Goal: Complete application form

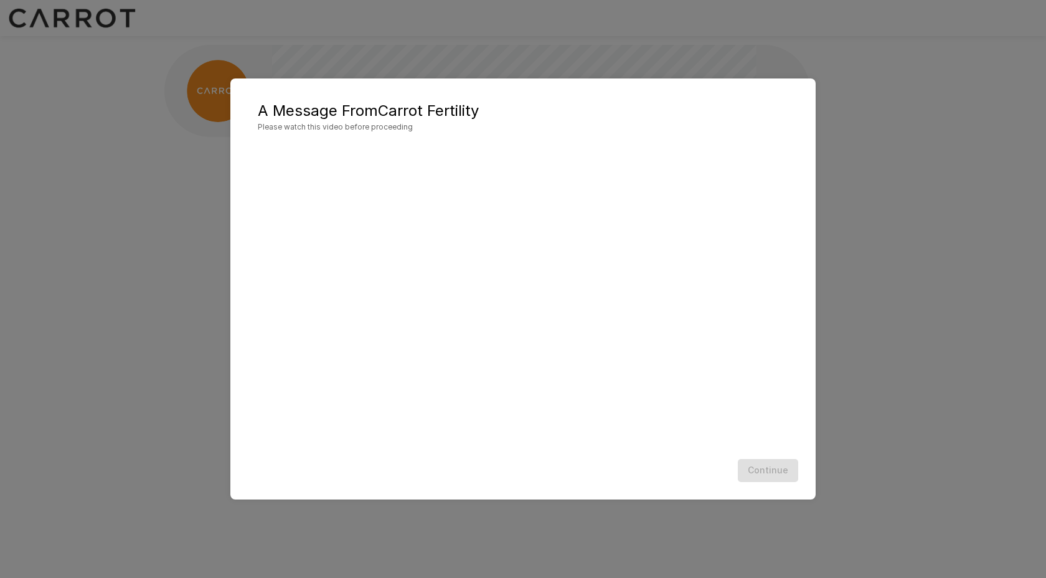
click at [757, 474] on div "Continue" at bounding box center [523, 470] width 560 height 33
click at [884, 162] on div "A Message From Carrot Fertility Please watch this video before proceeding Conti…" at bounding box center [523, 289] width 1046 height 578
click at [780, 470] on button "Continue" at bounding box center [768, 470] width 60 height 23
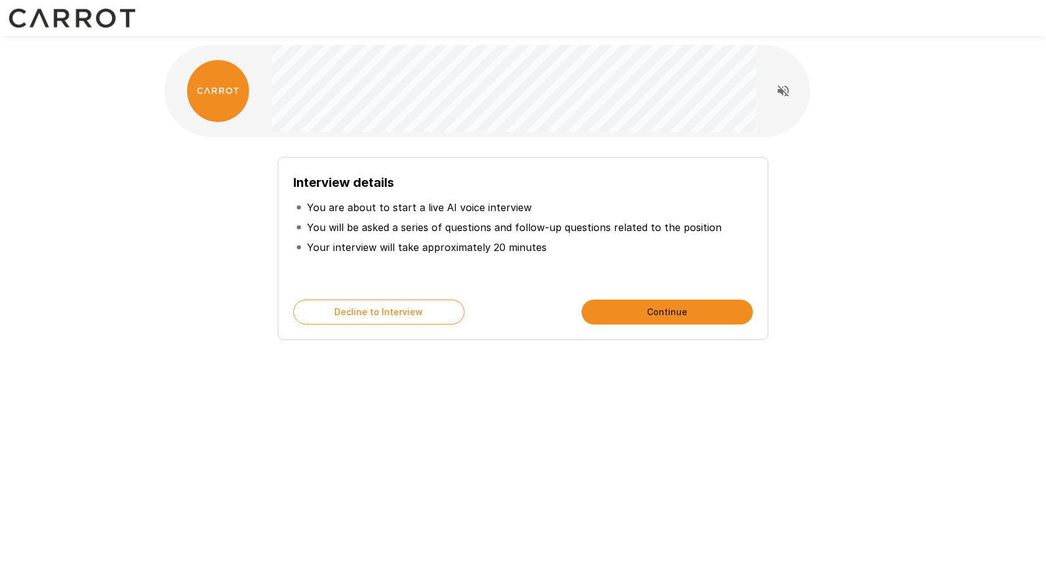
click at [705, 314] on button "Continue" at bounding box center [666, 311] width 171 height 25
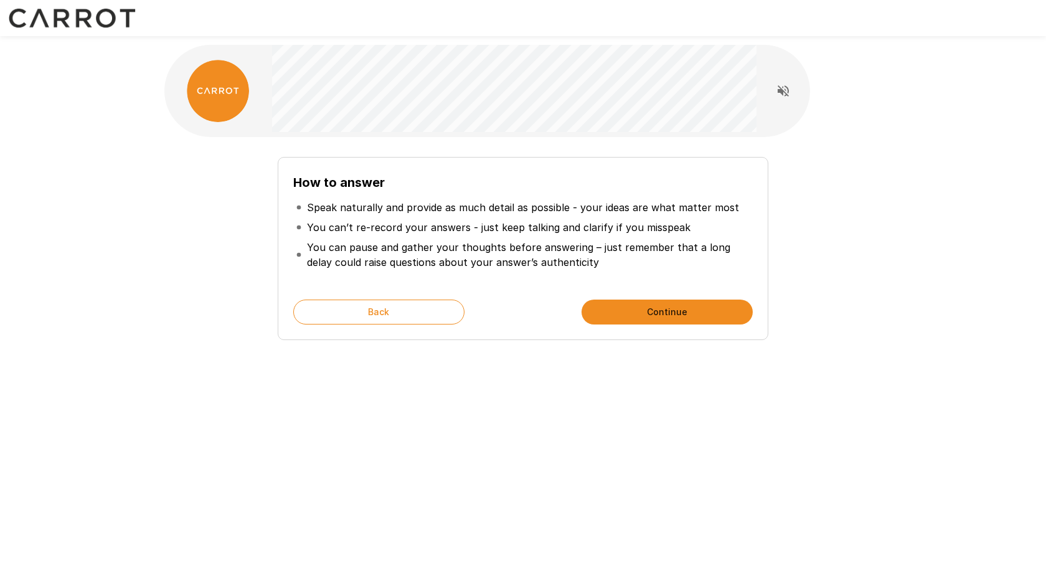
click at [649, 316] on button "Continue" at bounding box center [666, 311] width 171 height 25
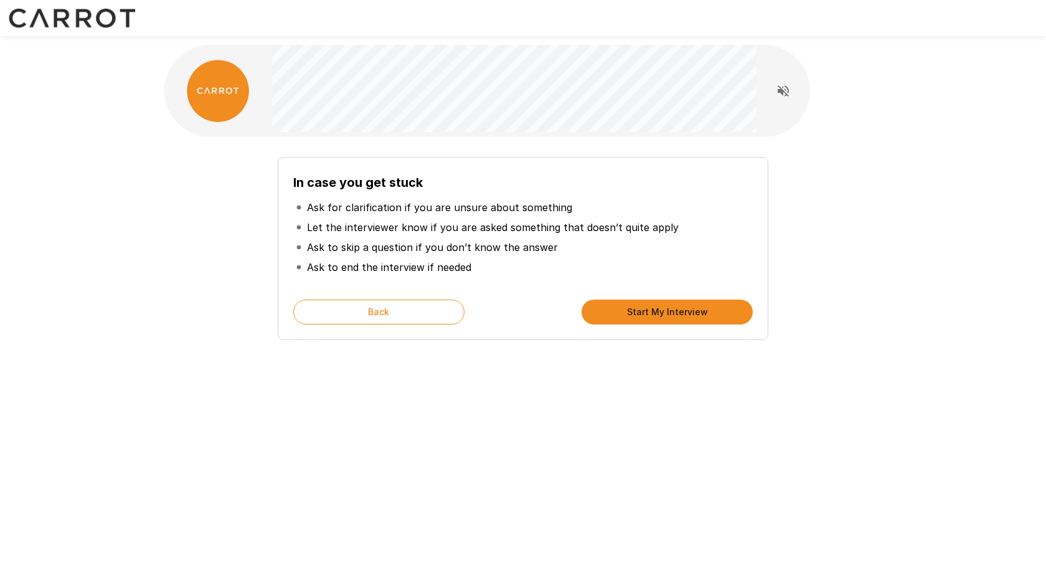
click at [591, 406] on div "In case you get stuck Ask for clarification if you are unsure about something L…" at bounding box center [522, 222] width 747 height 444
click at [441, 314] on button "Back" at bounding box center [378, 311] width 171 height 25
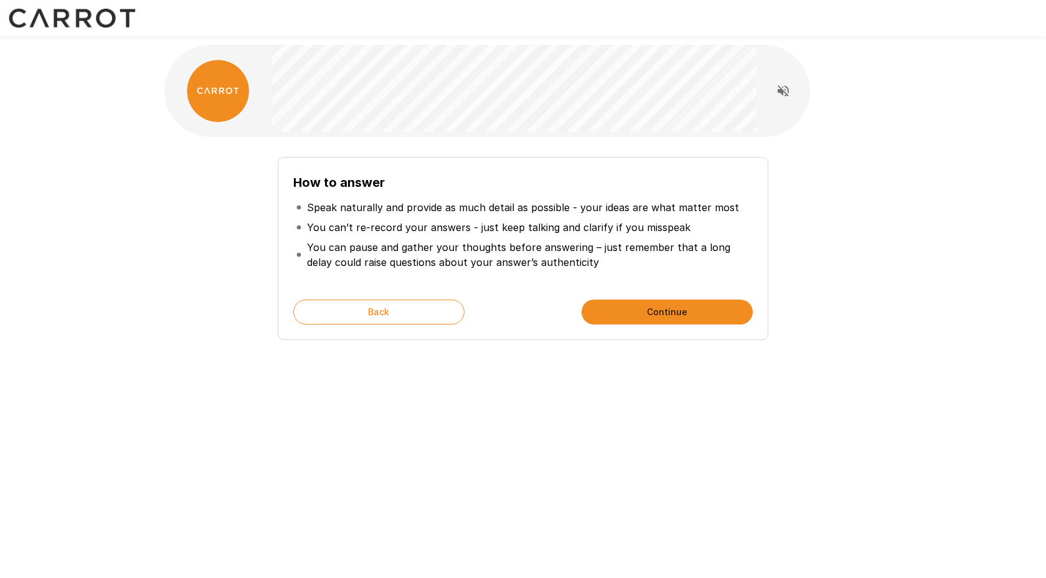
click at [444, 478] on div "How to answer Speak naturally and provide as much detail as possible - your ide…" at bounding box center [523, 289] width 1046 height 578
click at [623, 230] on p "You can’t re-record your answers - just keep talking and clarify if you misspeak" at bounding box center [498, 227] width 383 height 15
click at [605, 248] on p "You can pause and gather your thoughts before answering – just remember that a …" at bounding box center [528, 255] width 443 height 30
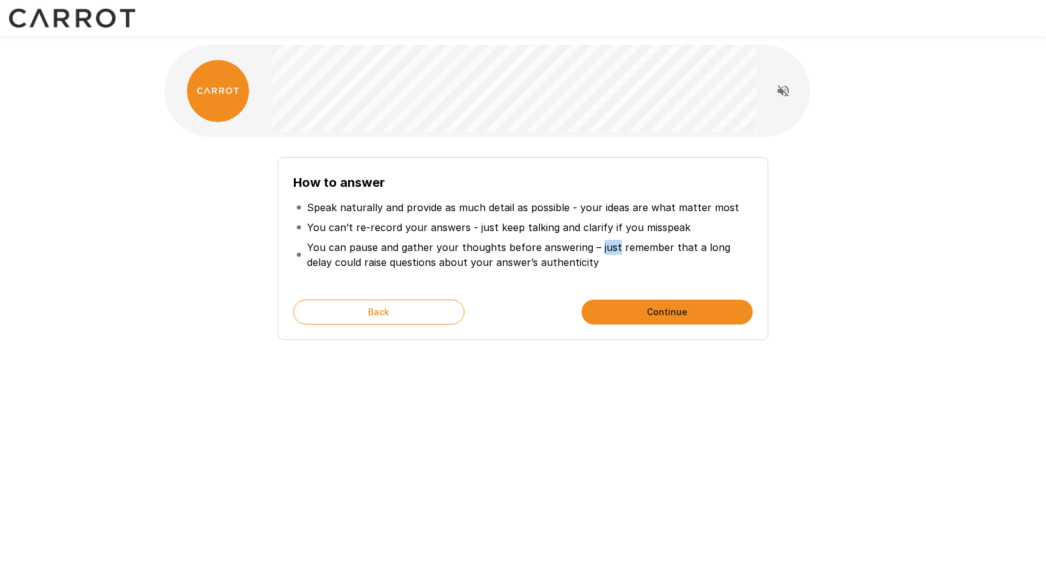
click at [605, 248] on p "You can pause and gather your thoughts before answering – just remember that a …" at bounding box center [528, 255] width 443 height 30
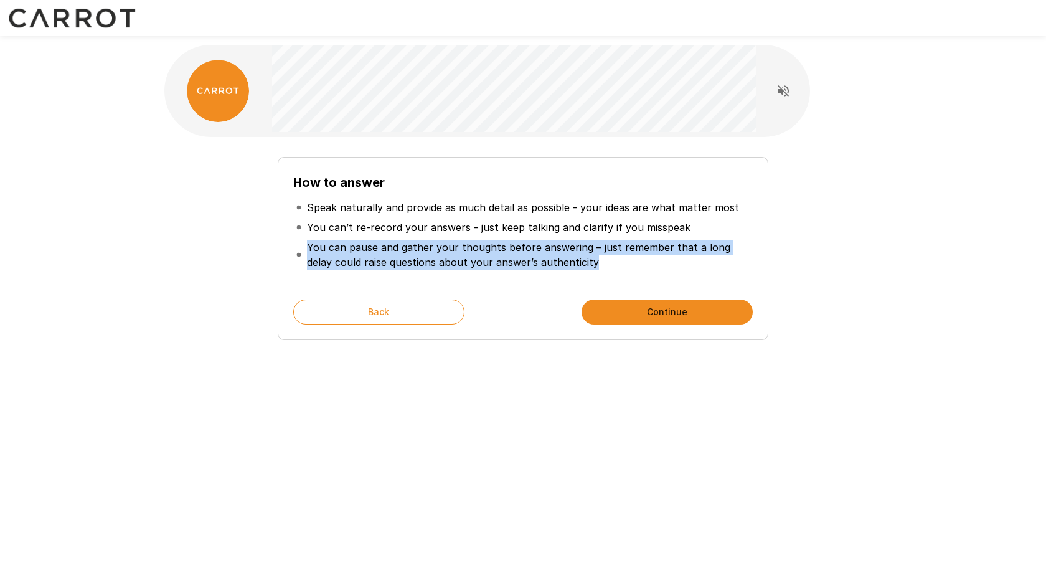
click at [605, 248] on p "You can pause and gather your thoughts before answering – just remember that a …" at bounding box center [528, 255] width 443 height 30
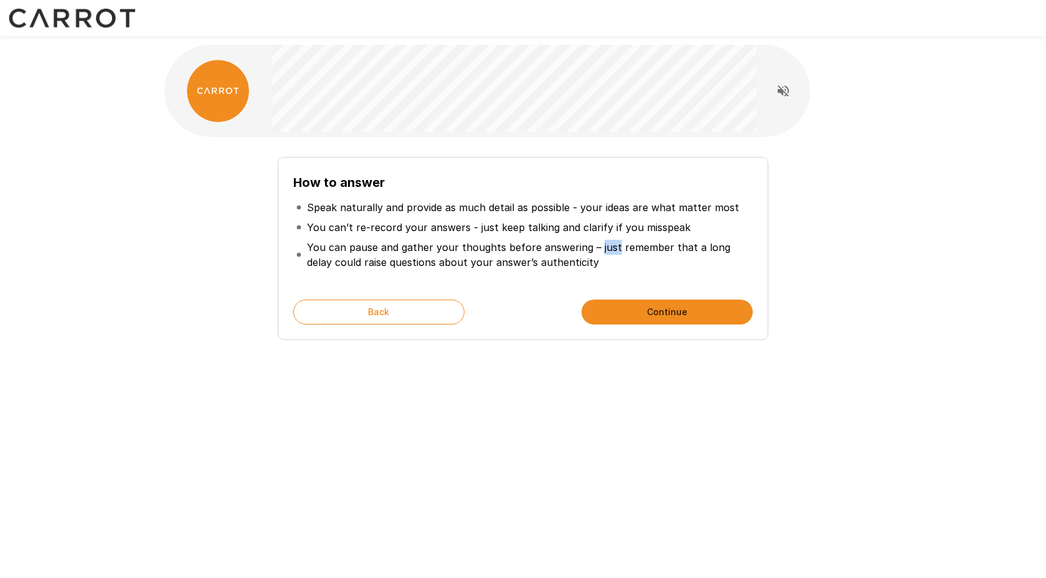
click at [605, 248] on p "You can pause and gather your thoughts before answering – just remember that a …" at bounding box center [528, 255] width 443 height 30
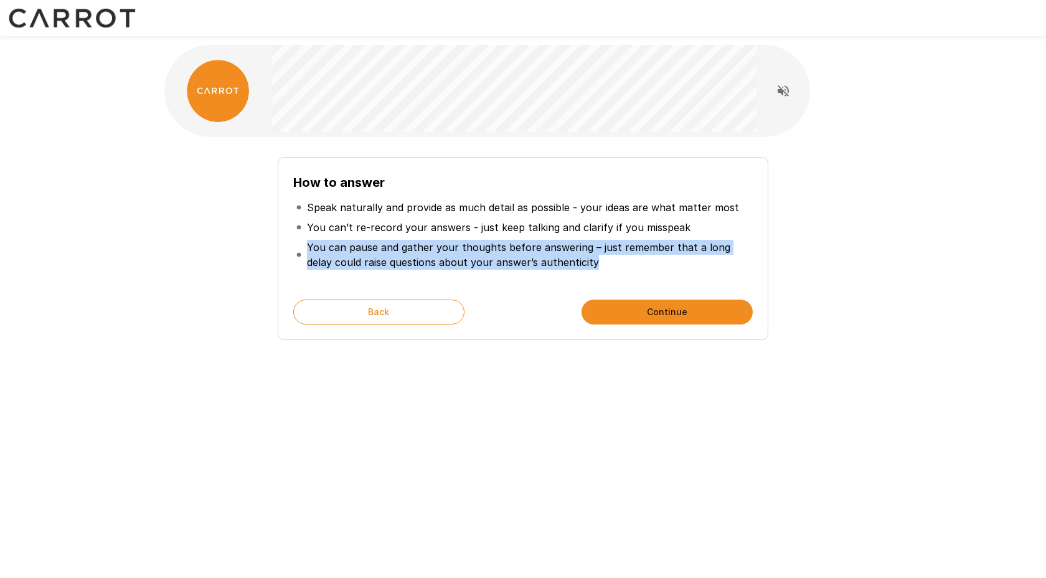
click at [605, 248] on p "You can pause and gather your thoughts before answering – just remember that a …" at bounding box center [528, 255] width 443 height 30
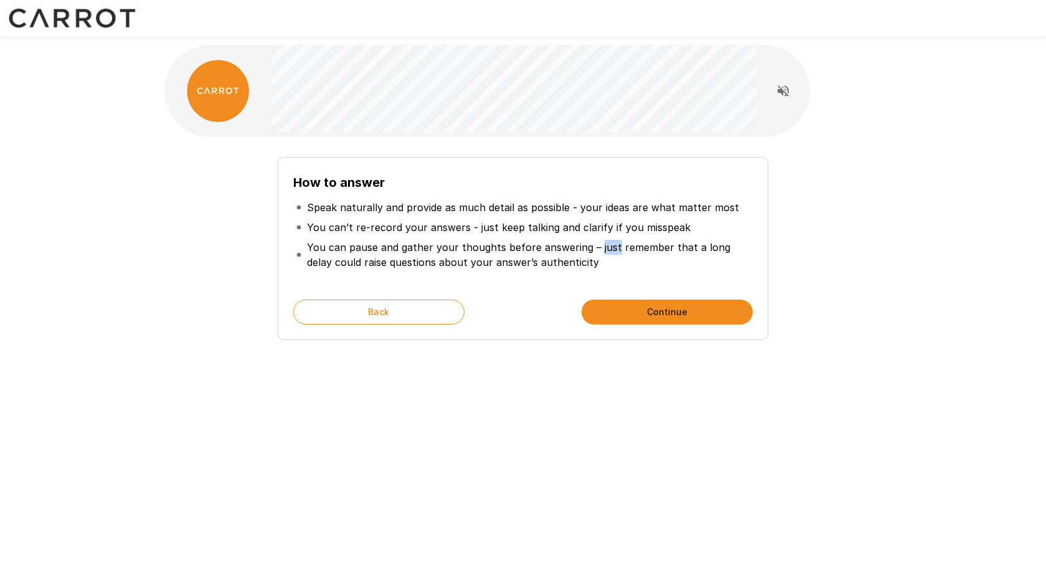
click at [605, 248] on p "You can pause and gather your thoughts before answering – just remember that a …" at bounding box center [528, 255] width 443 height 30
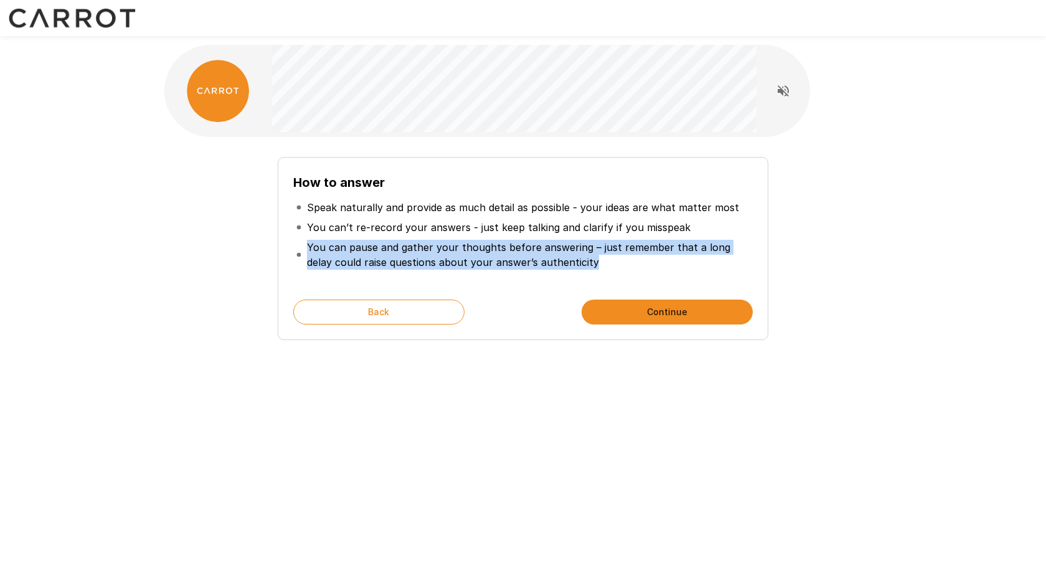
click at [605, 248] on p "You can pause and gather your thoughts before answering – just remember that a …" at bounding box center [528, 255] width 443 height 30
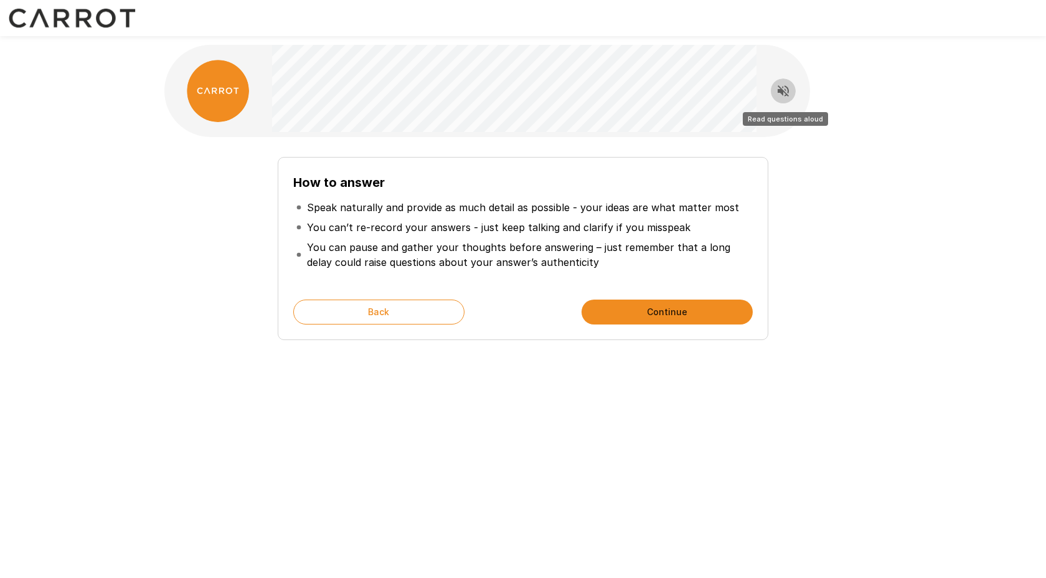
click at [777, 95] on icon "Read questions aloud" at bounding box center [783, 90] width 15 height 15
click at [787, 94] on icon "Stop reading questions aloud" at bounding box center [783, 90] width 15 height 15
click at [411, 317] on button "Back" at bounding box center [378, 311] width 171 height 25
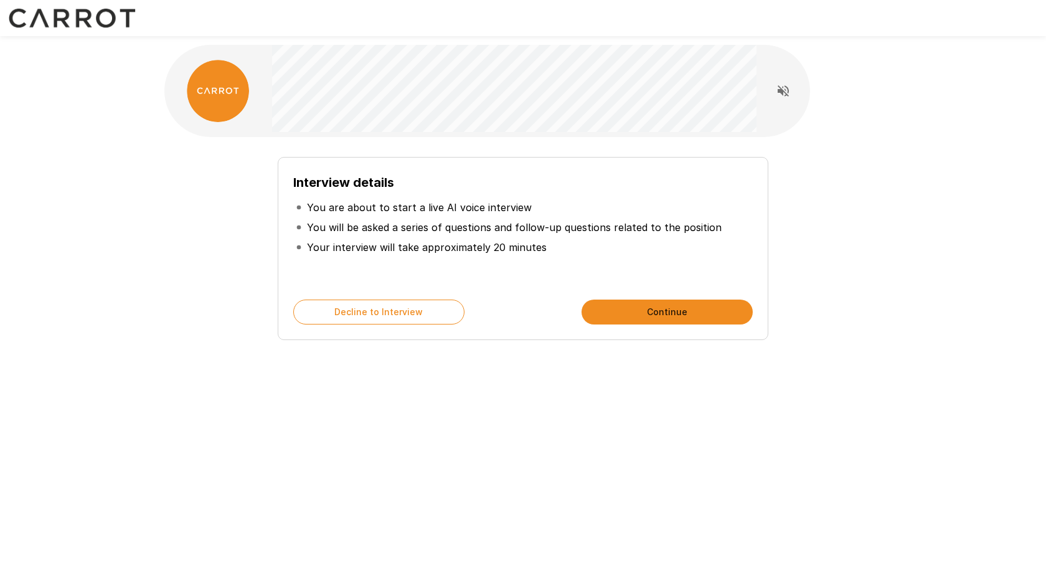
click at [411, 317] on button "Decline to Interview" at bounding box center [378, 311] width 171 height 25
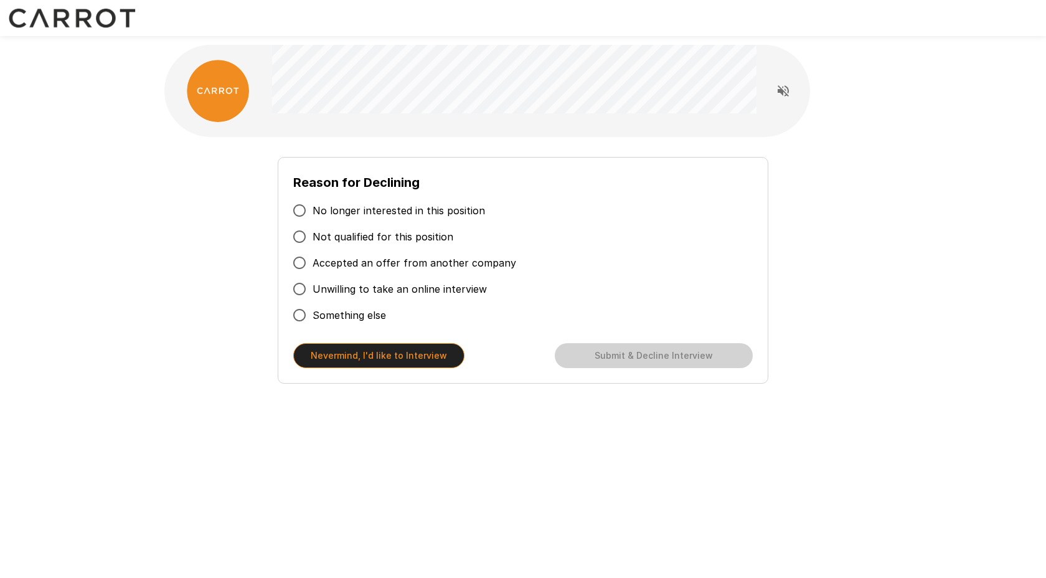
click at [418, 361] on button "Nevermind, I'd like to Interview" at bounding box center [378, 355] width 171 height 25
